Goal: Task Accomplishment & Management: Use online tool/utility

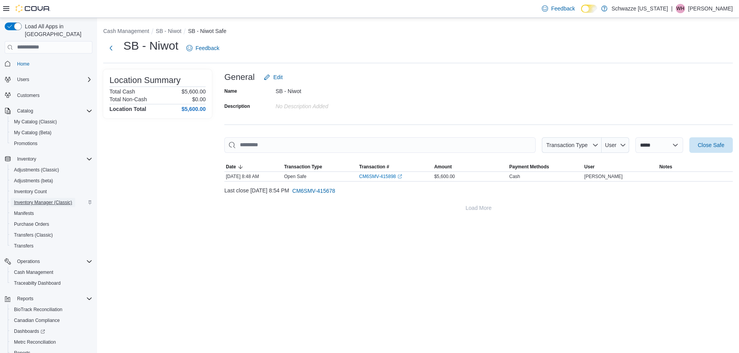
click at [63, 200] on span "Inventory Manager (Classic)" at bounding box center [43, 203] width 58 height 6
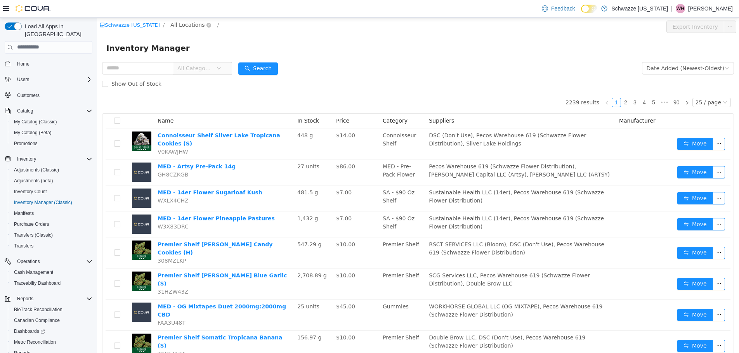
click at [170, 25] on span "All Locations" at bounding box center [187, 24] width 34 height 9
type input "***"
drag, startPoint x: 210, startPoint y: 82, endPoint x: 170, endPoint y: 79, distance: 40.1
click at [210, 82] on span "SB - Niwot" at bounding box center [198, 80] width 28 height 6
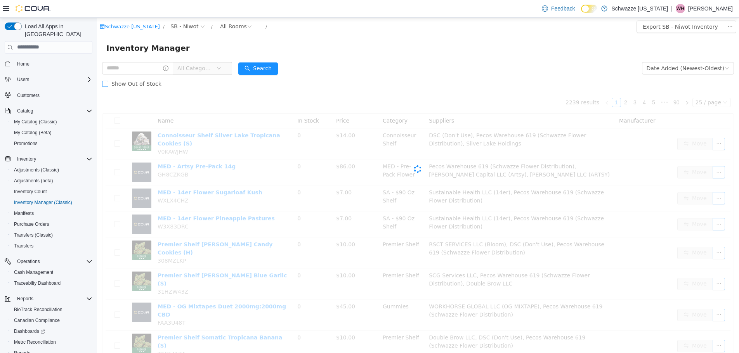
click at [143, 76] on label "Show Out of Stock" at bounding box center [133, 84] width 63 height 16
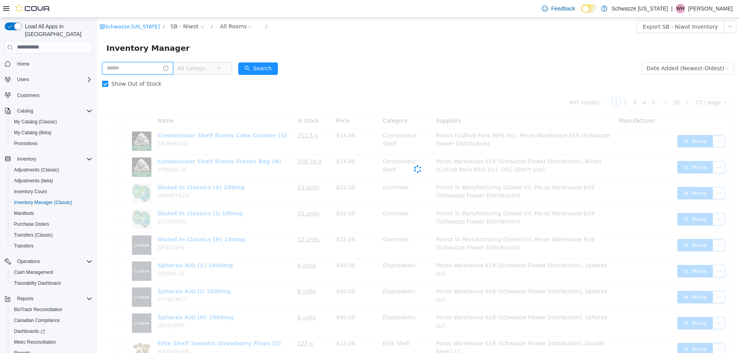
click at [140, 68] on input "text" at bounding box center [137, 68] width 71 height 12
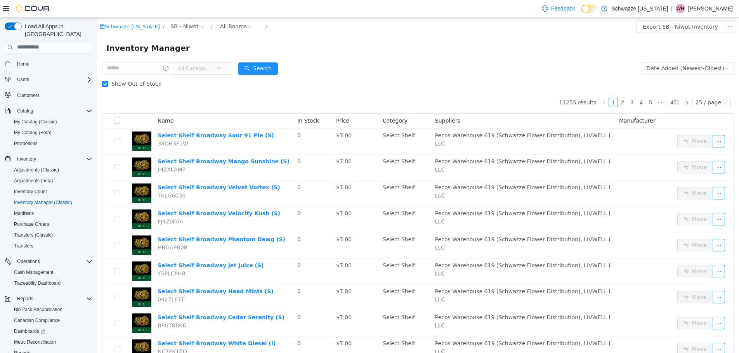
click at [113, 82] on span "Show Out of Stock" at bounding box center [136, 83] width 56 height 6
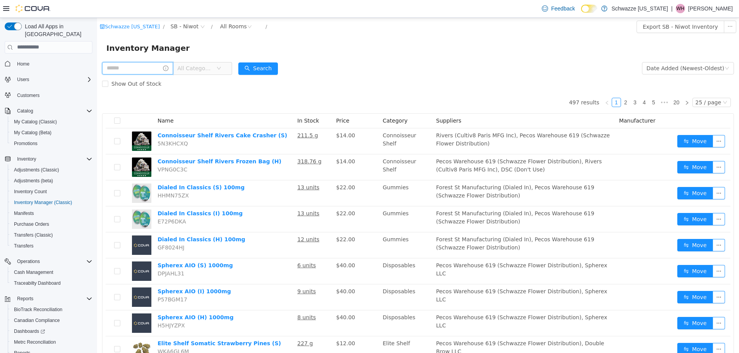
click at [128, 71] on input "text" at bounding box center [137, 68] width 71 height 12
type input "**********"
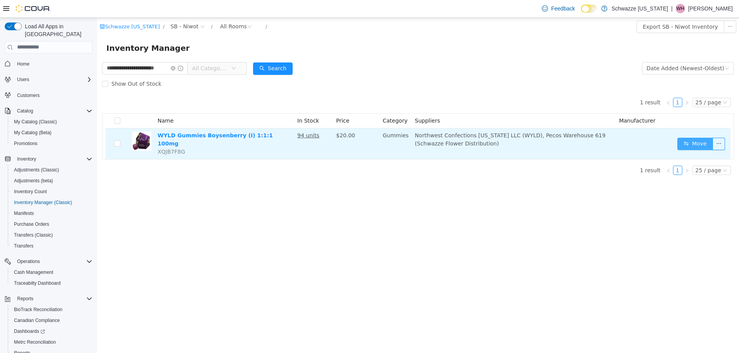
click at [703, 141] on button "Move" at bounding box center [695, 143] width 36 height 12
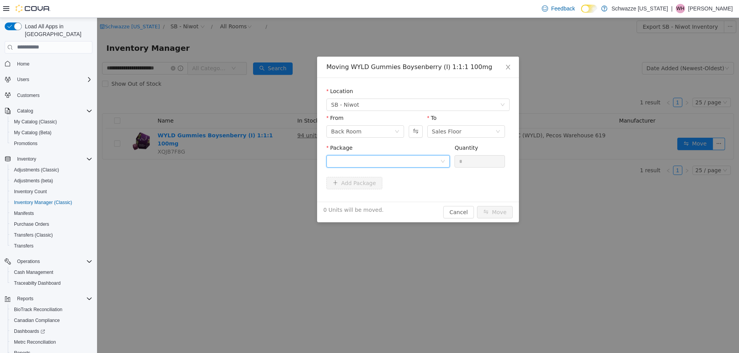
click at [374, 160] on div at bounding box center [385, 161] width 109 height 12
drag, startPoint x: 382, startPoint y: 199, endPoint x: 502, endPoint y: 179, distance: 122.0
click at [382, 198] on li "1A4000B00037AA1000451687 Quantity : 20 Units" at bounding box center [388, 193] width 123 height 21
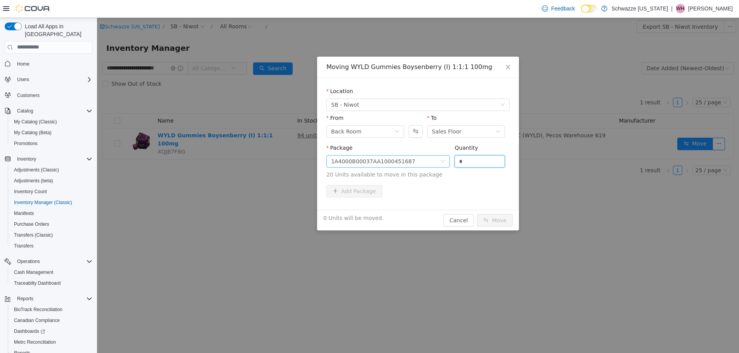
drag, startPoint x: 479, startPoint y: 165, endPoint x: 351, endPoint y: 162, distance: 128.1
click at [356, 164] on span "Package 1A4000B00037AA1000451687 Quantity * 20 Units available to move in this …" at bounding box center [418, 161] width 183 height 34
type input "**"
click at [495, 218] on button "Move" at bounding box center [495, 220] width 36 height 12
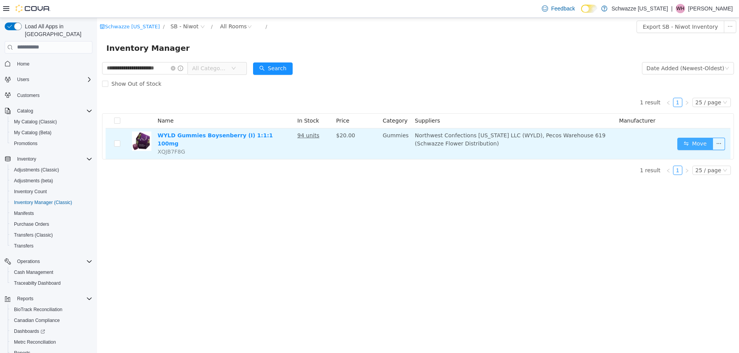
click at [695, 142] on button "Move" at bounding box center [695, 143] width 36 height 12
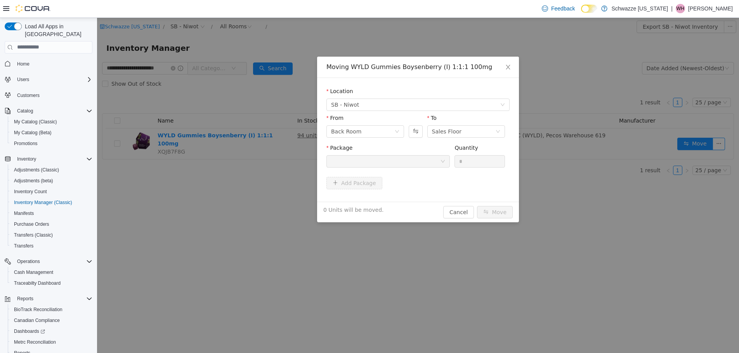
click at [337, 159] on div at bounding box center [385, 161] width 109 height 12
click at [508, 73] on span "Close" at bounding box center [508, 67] width 22 height 22
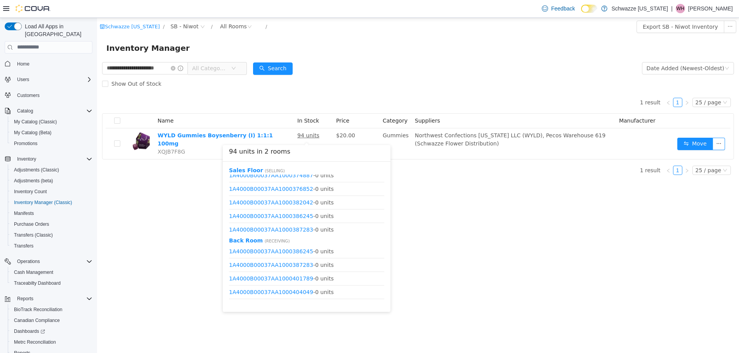
scroll to position [299, 0]
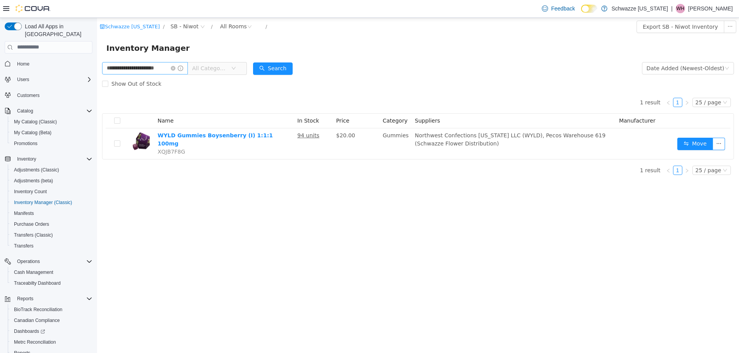
click at [172, 67] on icon "icon: close-circle" at bounding box center [173, 68] width 5 height 5
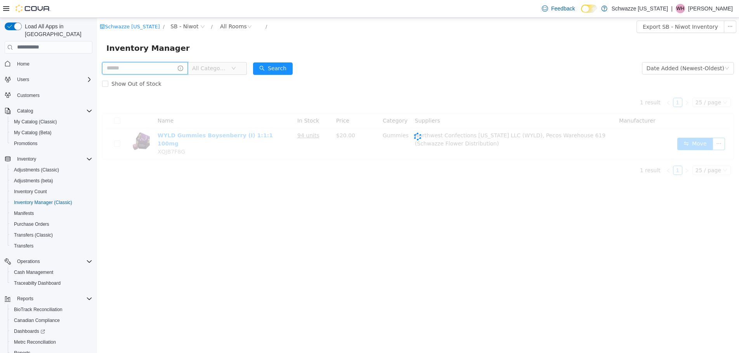
click at [123, 68] on input "text" at bounding box center [145, 68] width 86 height 12
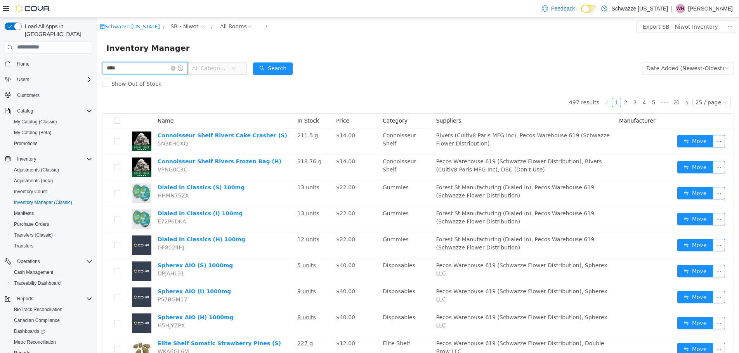
type input "****"
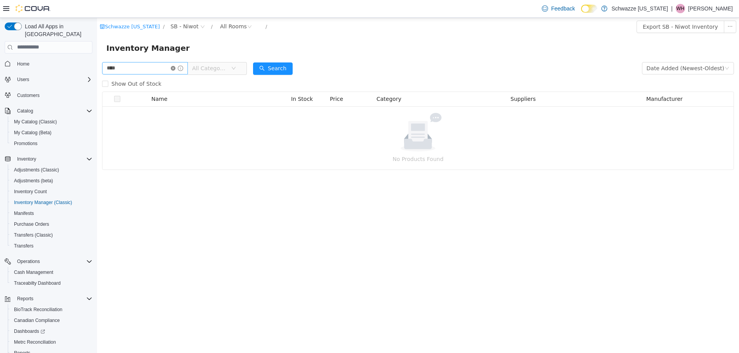
click at [172, 70] on icon "icon: close-circle" at bounding box center [173, 68] width 5 height 5
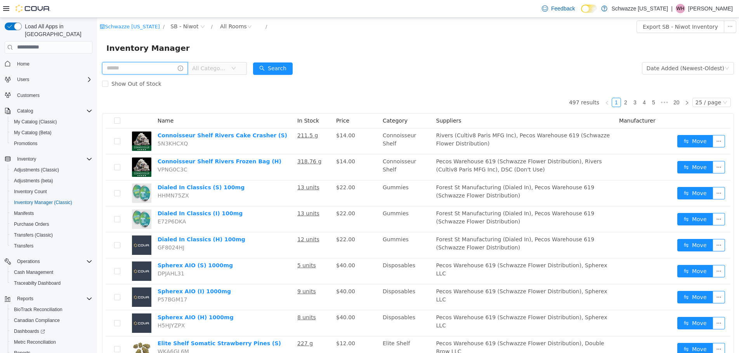
click at [149, 71] on input "text" at bounding box center [145, 68] width 86 height 12
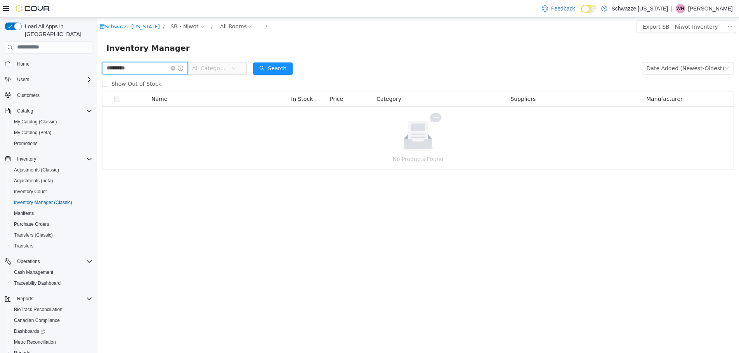
type input "*********"
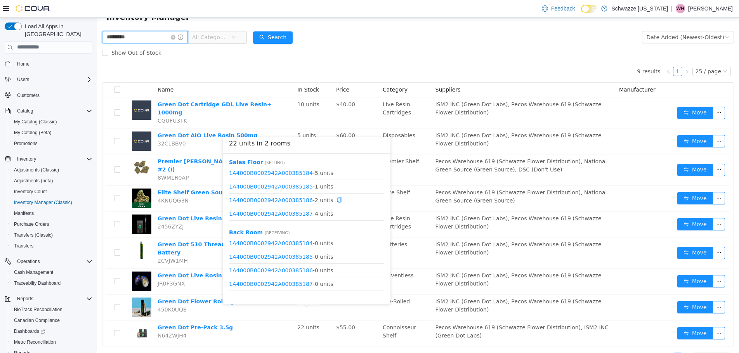
scroll to position [23, 0]
